Goal: Information Seeking & Learning: Find contact information

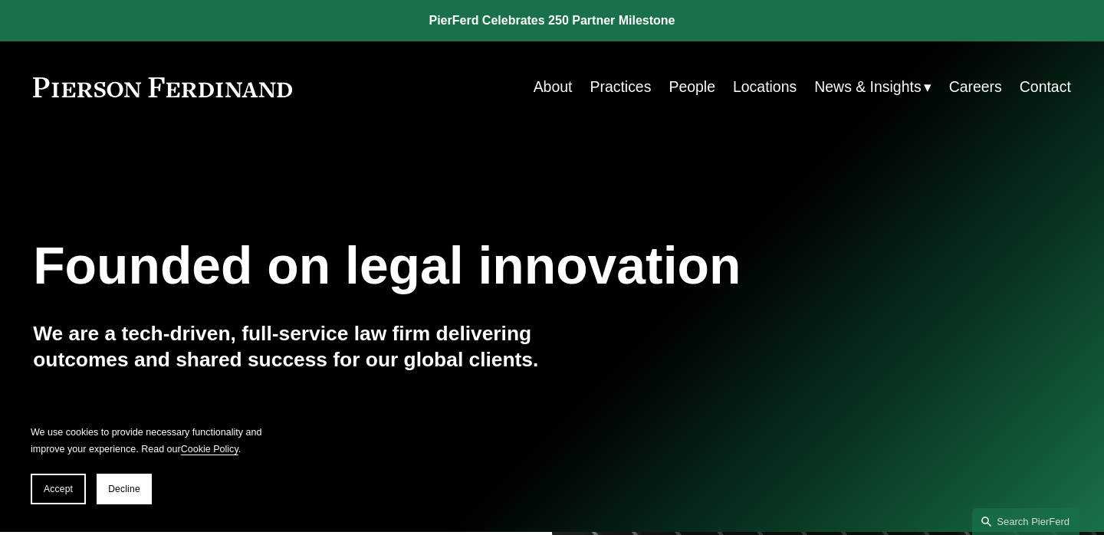
click at [695, 86] on link "People" at bounding box center [691, 87] width 47 height 30
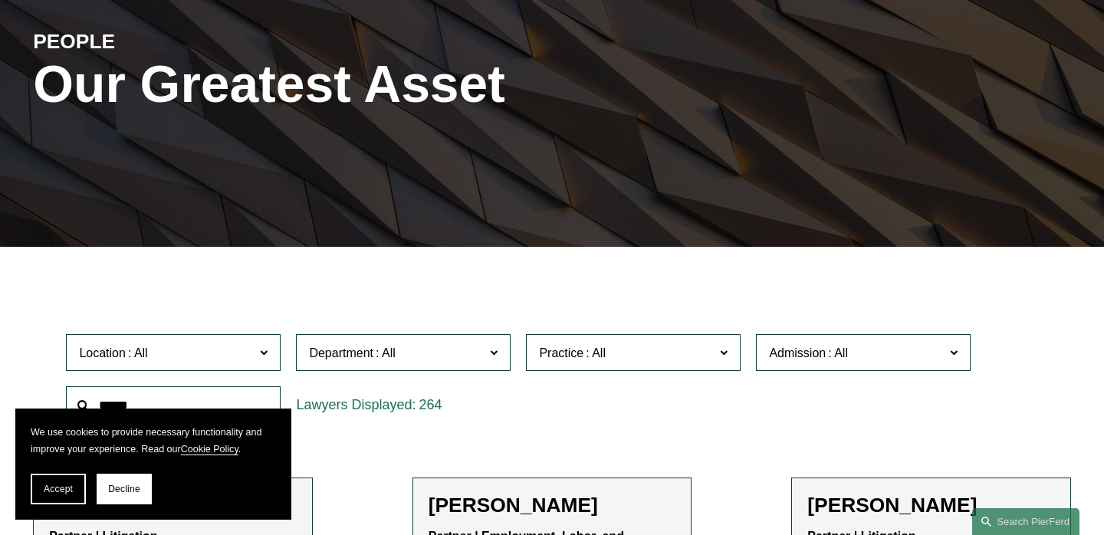
scroll to position [203, 0]
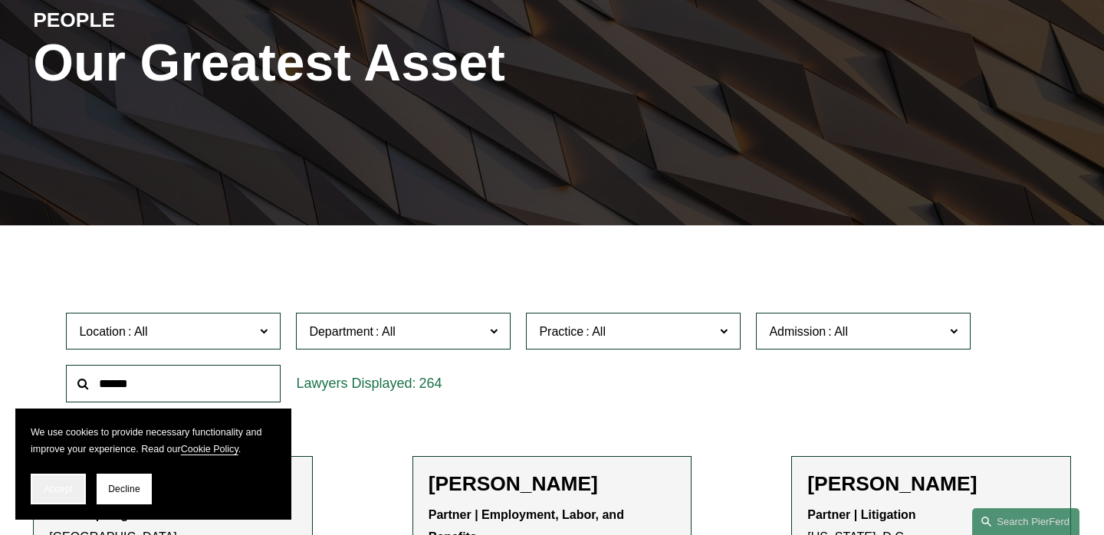
click at [49, 485] on span "Accept" at bounding box center [58, 489] width 29 height 11
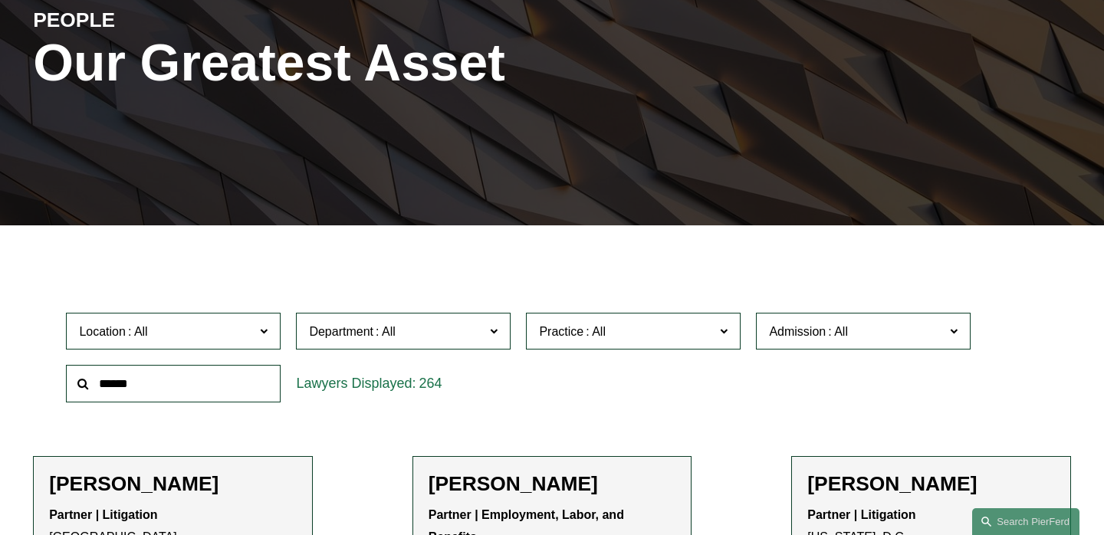
click at [217, 383] on input "text" at bounding box center [173, 384] width 215 height 38
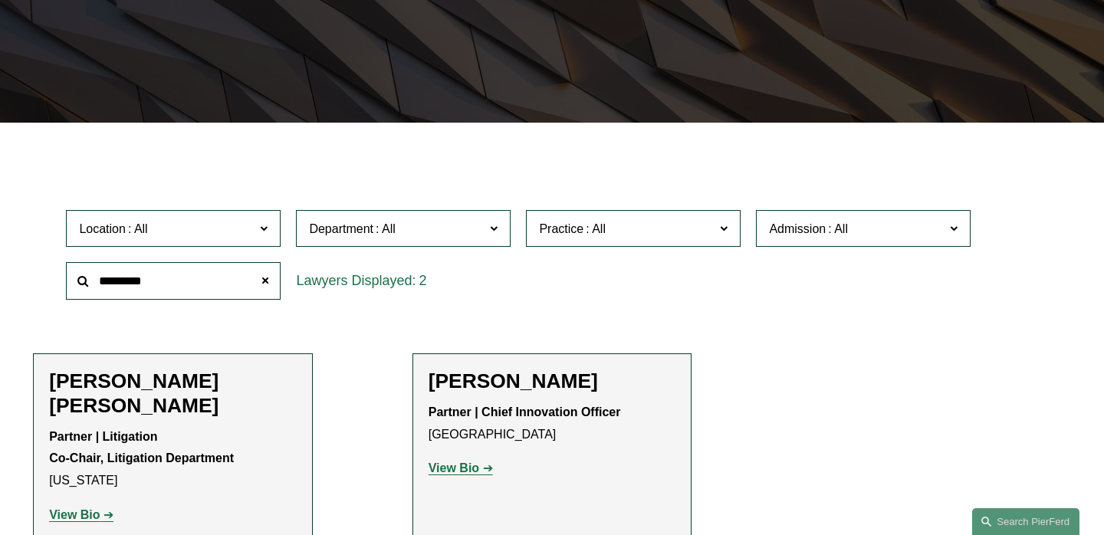
scroll to position [304, 0]
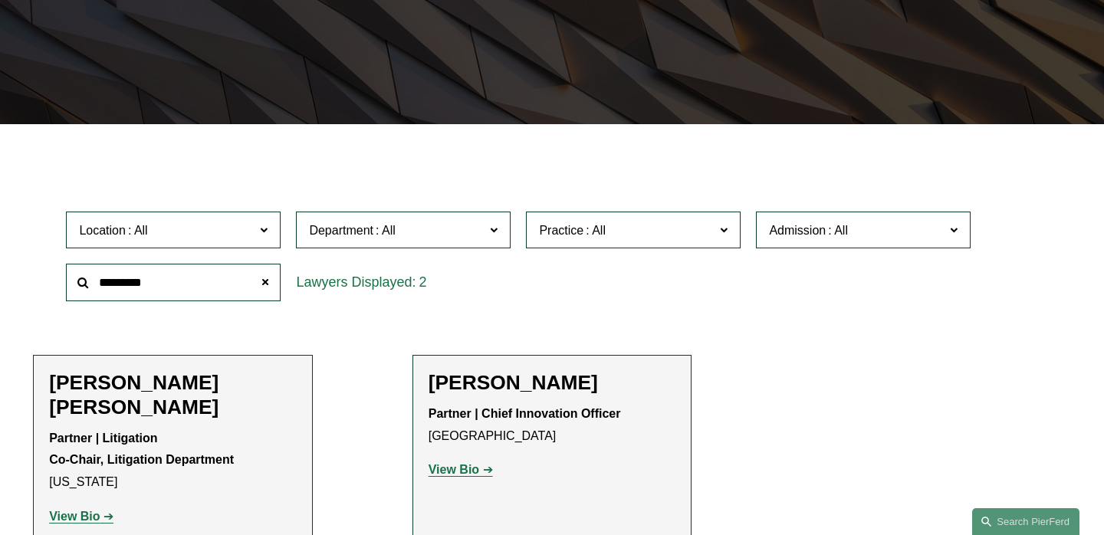
type input "*********"
click at [87, 510] on strong "View Bio" at bounding box center [74, 516] width 51 height 13
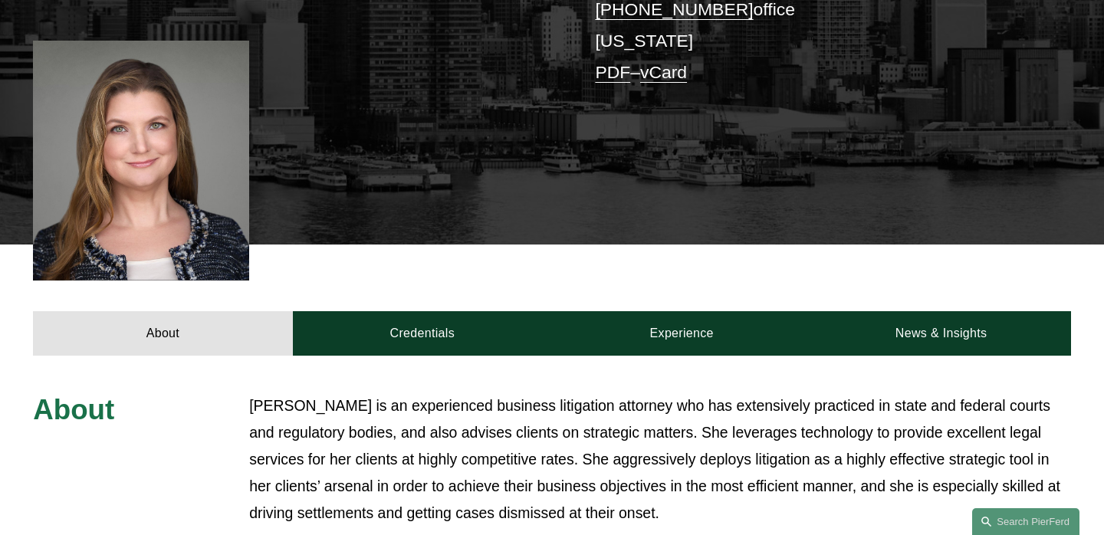
scroll to position [468, 0]
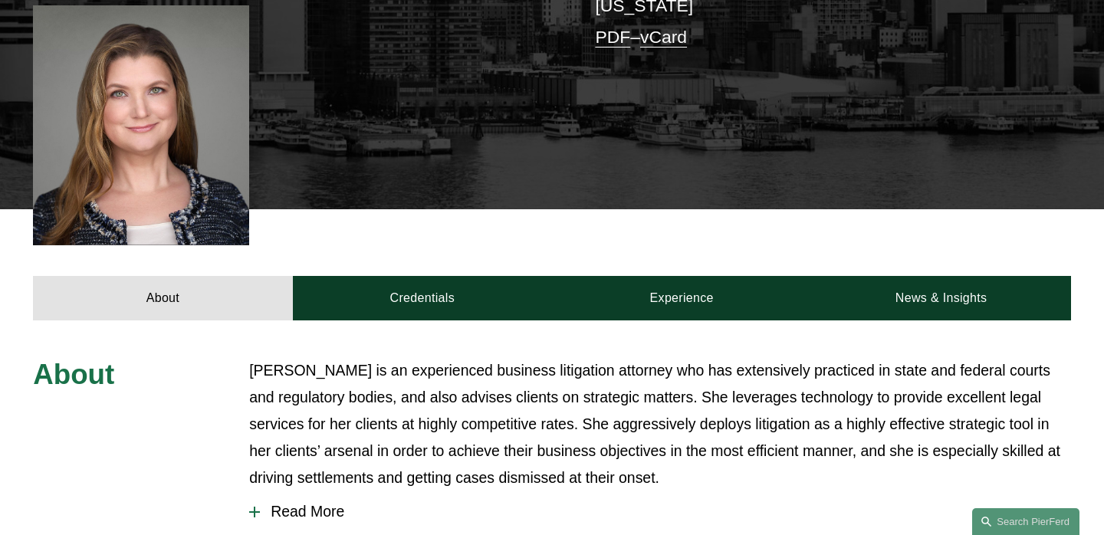
click at [292, 503] on span "Read More" at bounding box center [665, 512] width 811 height 18
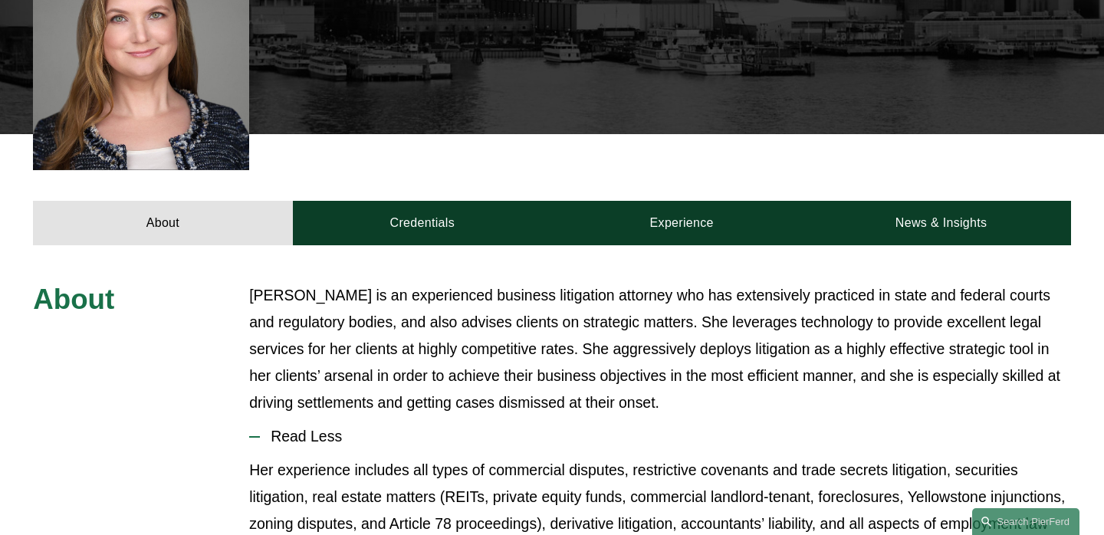
scroll to position [540, 0]
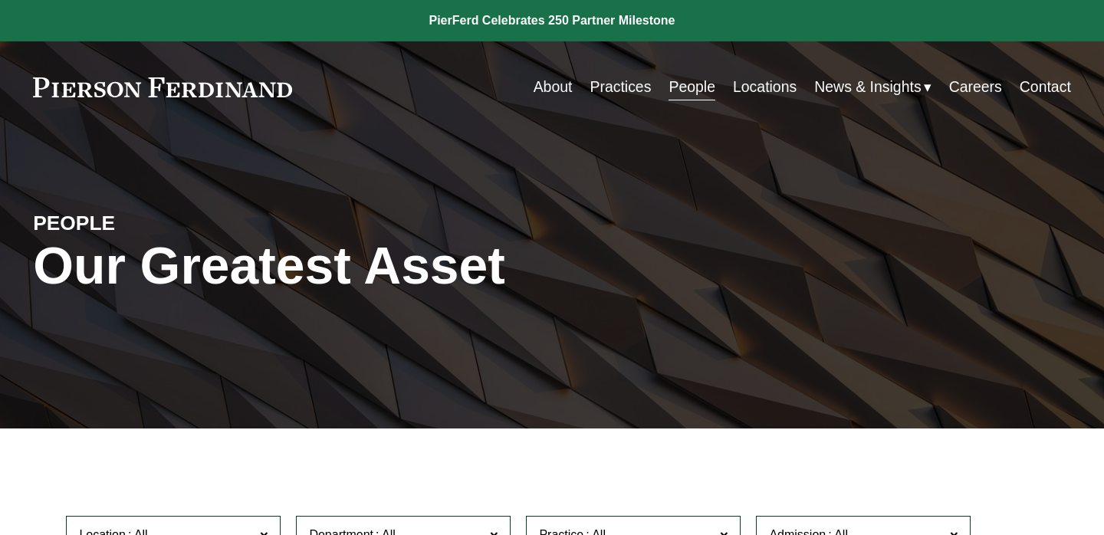
scroll to position [304, 0]
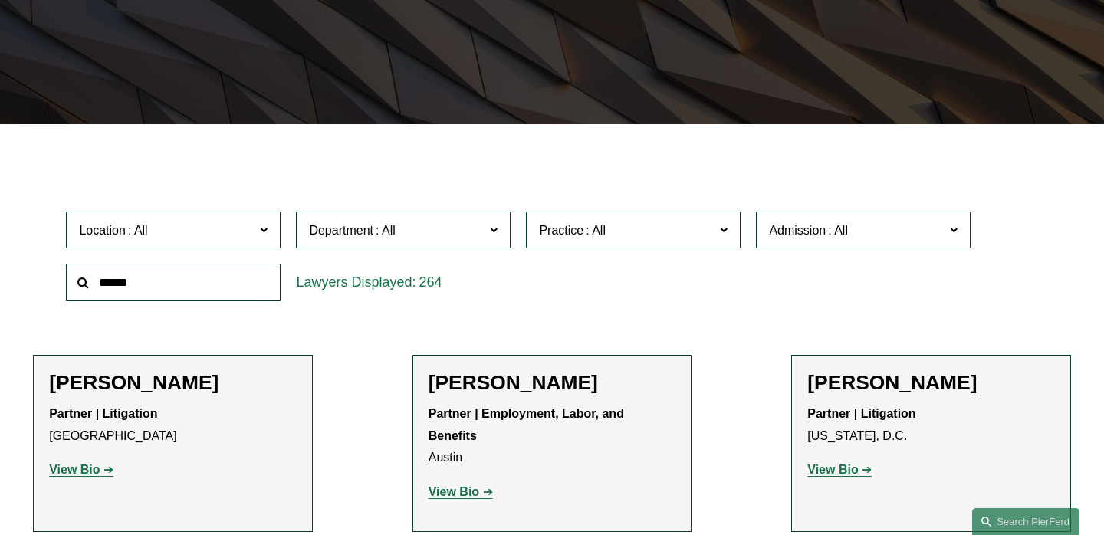
click at [182, 290] on input "text" at bounding box center [173, 283] width 215 height 38
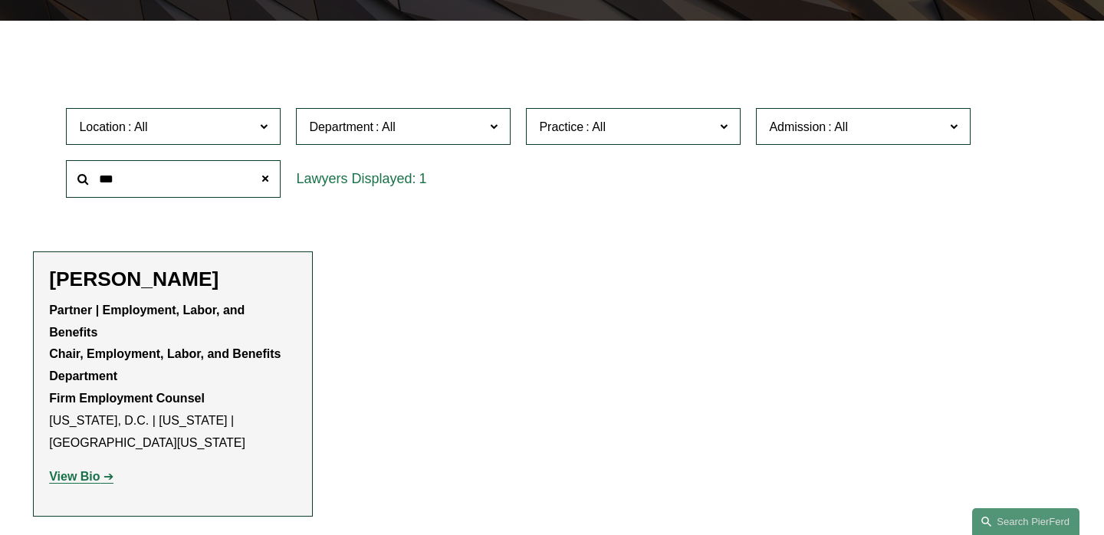
scroll to position [409, 0]
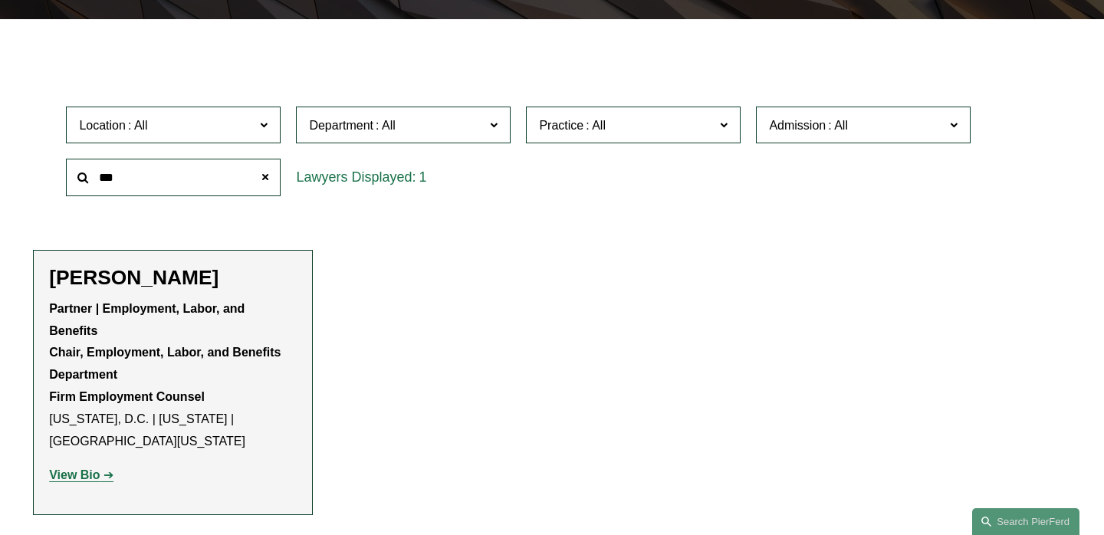
type input "***"
click at [86, 468] on strong "View Bio" at bounding box center [74, 474] width 51 height 13
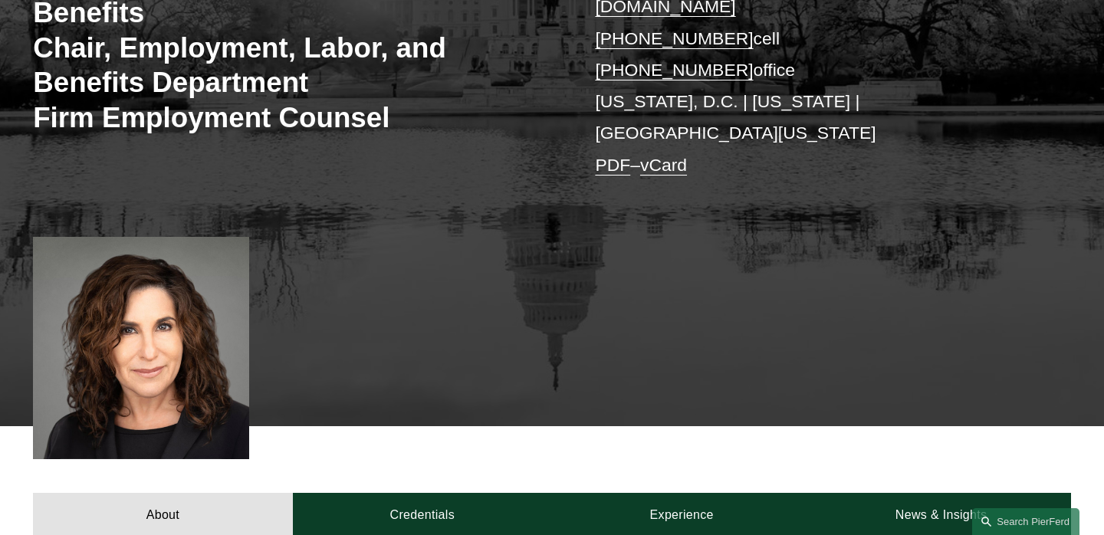
scroll to position [589, 0]
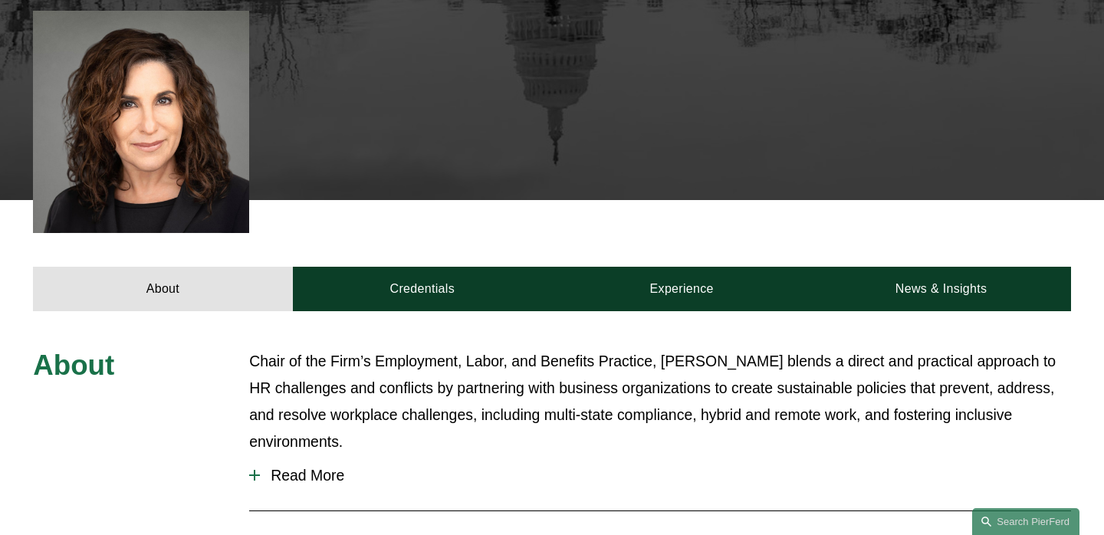
click at [301, 467] on span "Read More" at bounding box center [665, 476] width 811 height 18
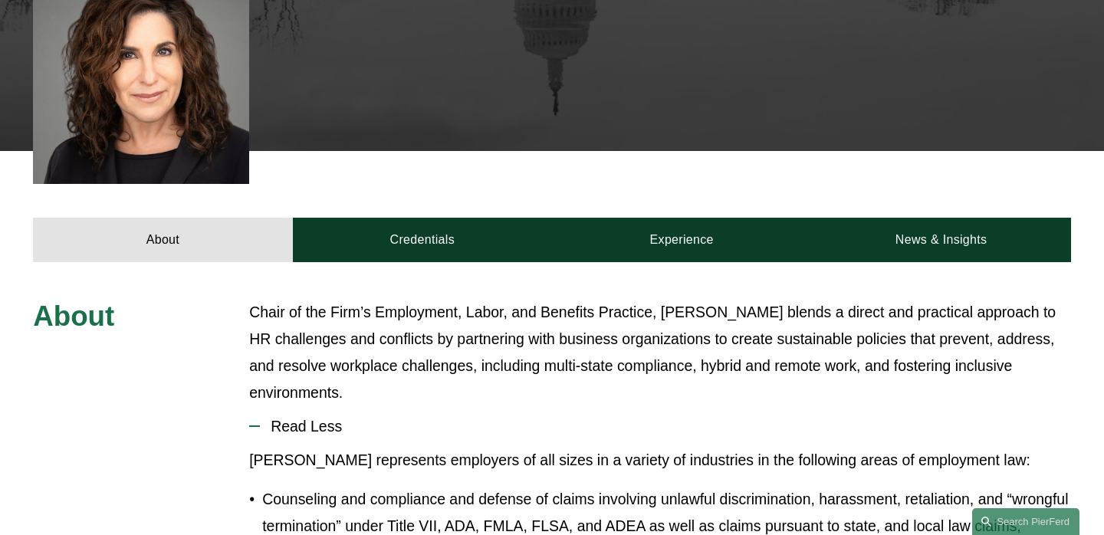
scroll to position [429, 0]
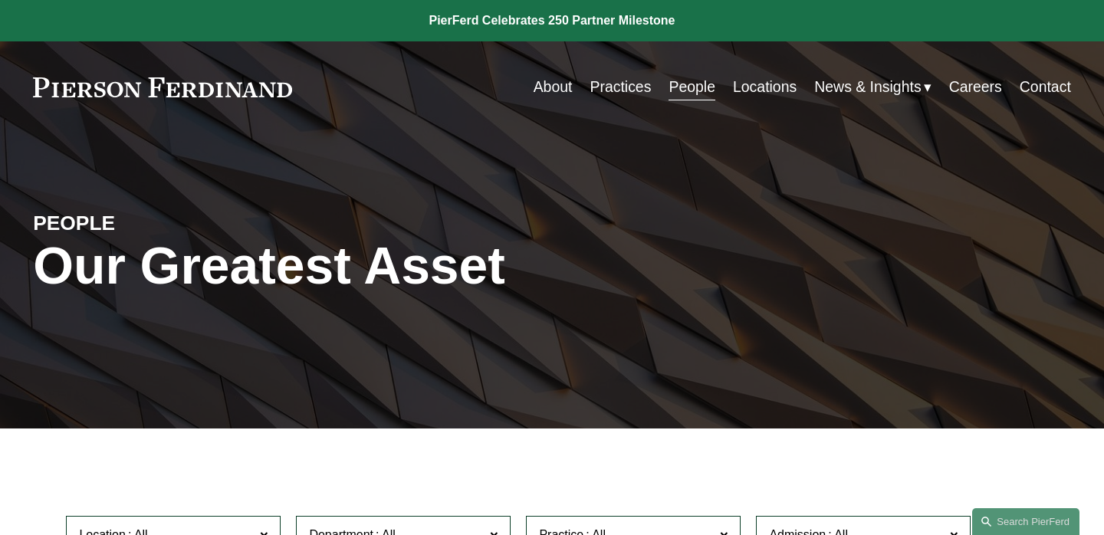
scroll to position [409, 0]
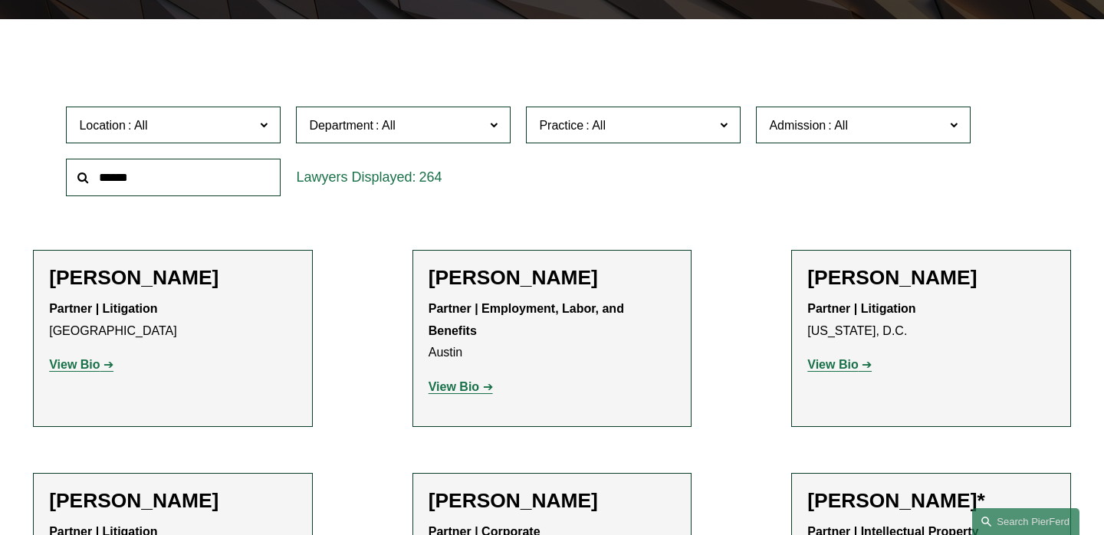
click at [194, 185] on input "text" at bounding box center [173, 178] width 215 height 38
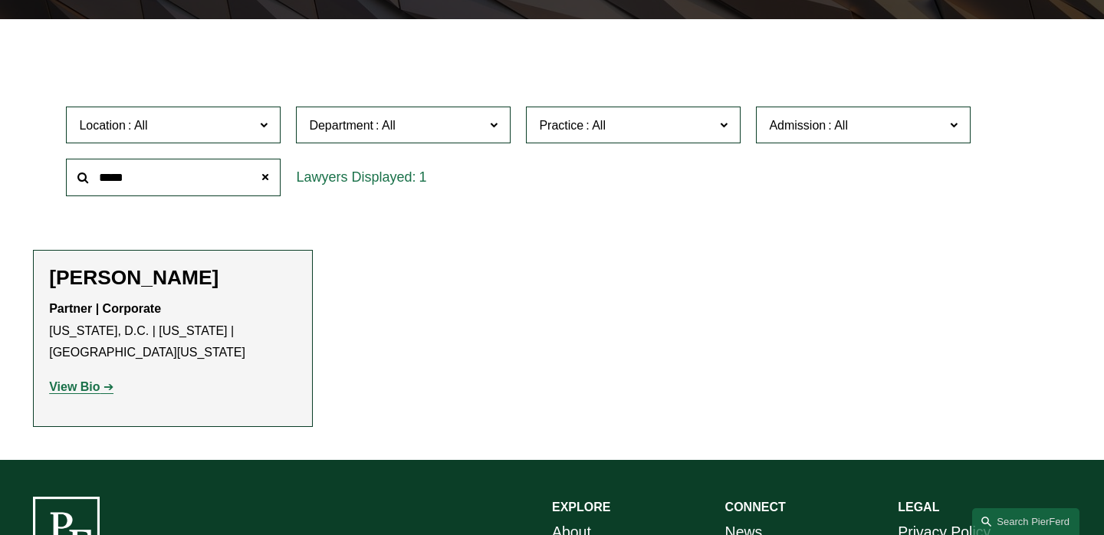
type input "*****"
click at [79, 386] on strong "View Bio" at bounding box center [74, 386] width 51 height 13
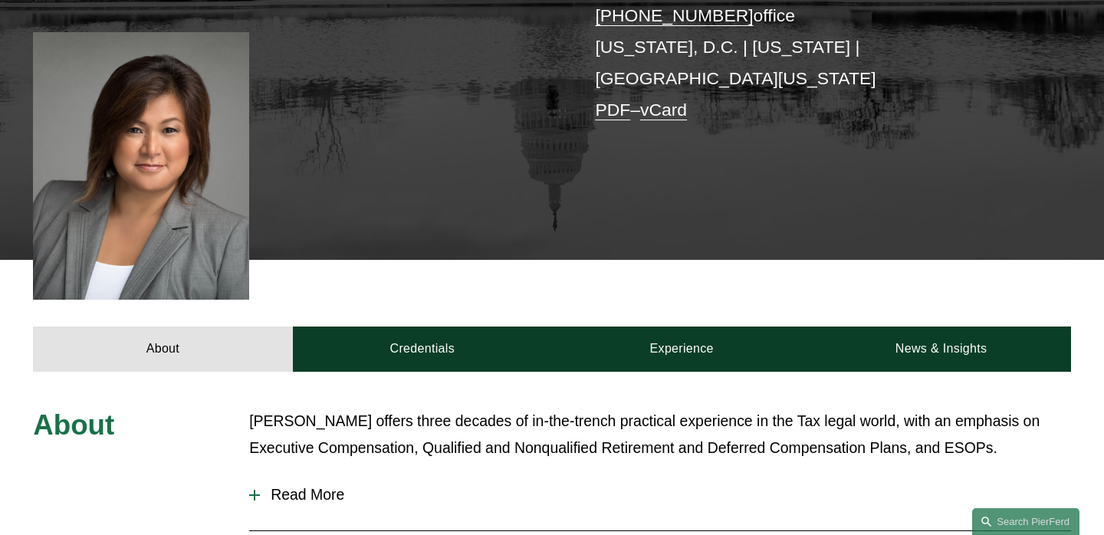
scroll to position [441, 0]
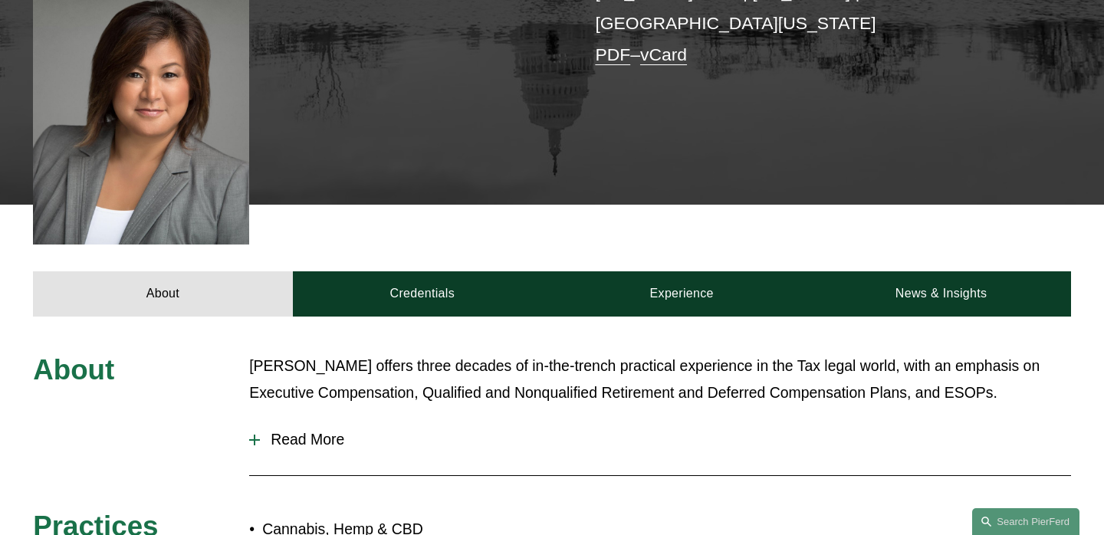
click at [267, 431] on span "Read More" at bounding box center [665, 440] width 811 height 18
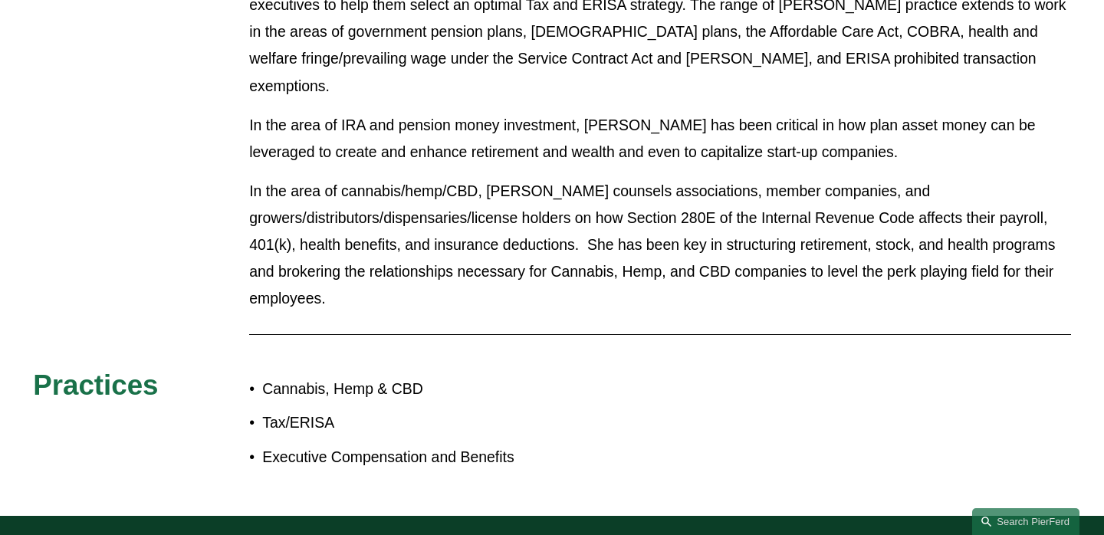
scroll to position [1054, 0]
